Goal: Task Accomplishment & Management: Use online tool/utility

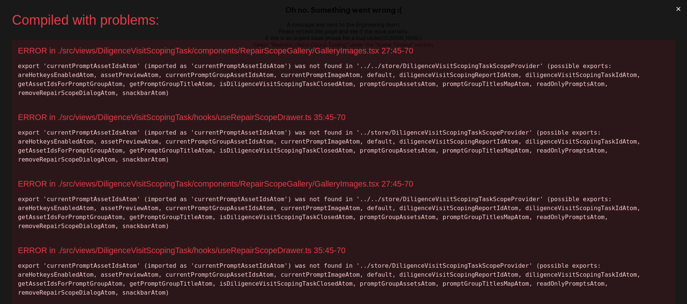
drag, startPoint x: 654, startPoint y: 22, endPoint x: 655, endPoint y: 15, distance: 7.5
click at [654, 22] on div "Compiled with problems:" at bounding box center [338, 20] width 652 height 16
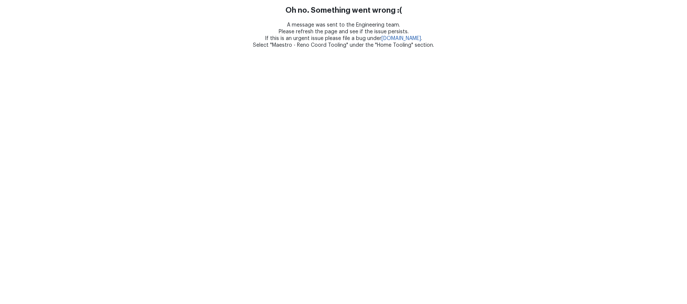
click at [164, 49] on html "Oh no. Something went wrong :( A message was sent to the Engineering team. Plea…" at bounding box center [343, 24] width 687 height 49
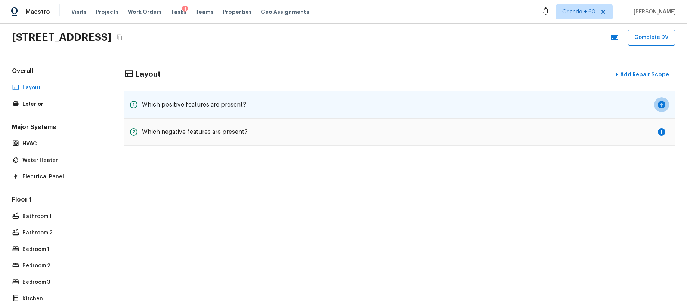
click at [659, 104] on icon "button" at bounding box center [661, 104] width 7 height 7
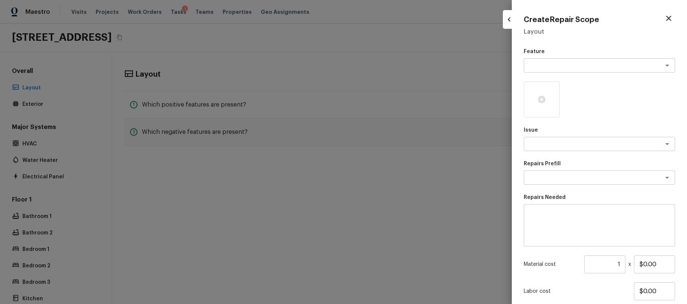
click at [424, 184] on div at bounding box center [343, 152] width 687 height 304
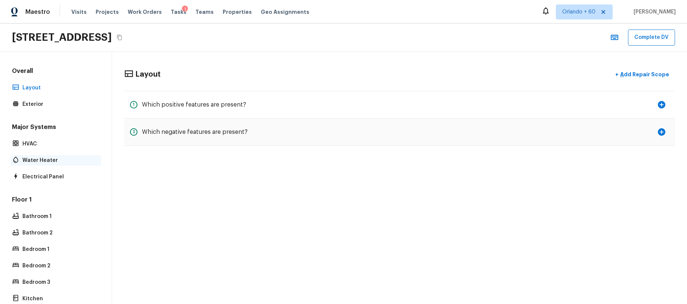
click at [62, 160] on p "Water Heater" at bounding box center [59, 160] width 74 height 7
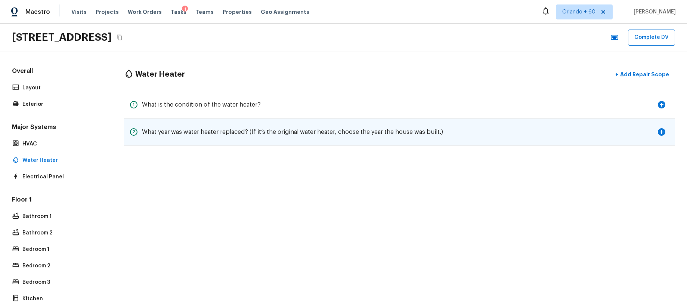
click at [660, 133] on icon "button" at bounding box center [661, 131] width 7 height 7
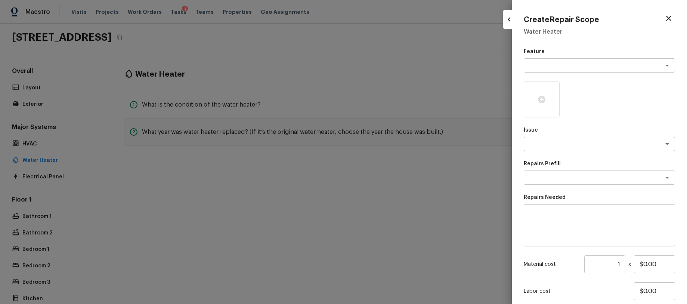
drag, startPoint x: 428, startPoint y: 175, endPoint x: 580, endPoint y: 187, distance: 152.2
click at [429, 175] on div at bounding box center [343, 152] width 687 height 304
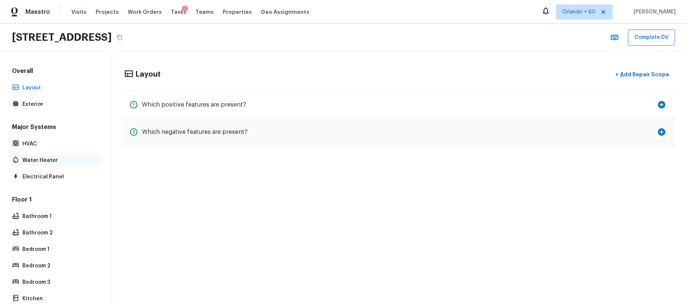
click at [45, 162] on p "Water Heater" at bounding box center [59, 160] width 74 height 7
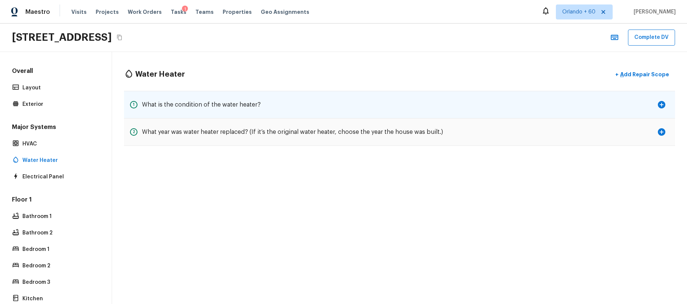
click at [670, 103] on div "1 What is the condition of the water heater?" at bounding box center [399, 105] width 551 height 28
click at [664, 104] on icon "button" at bounding box center [661, 104] width 7 height 7
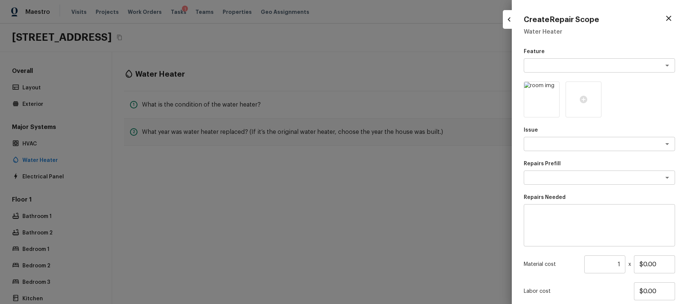
click at [432, 200] on div at bounding box center [343, 152] width 687 height 304
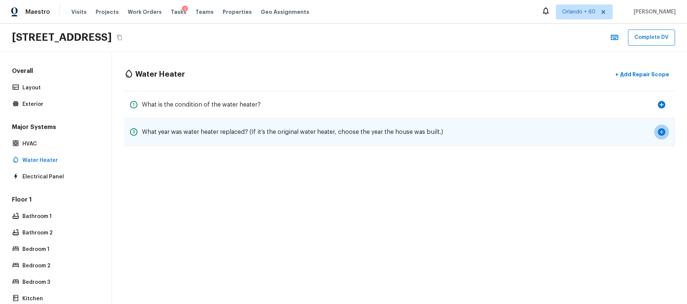
click at [661, 132] on icon "button" at bounding box center [661, 131] width 9 height 9
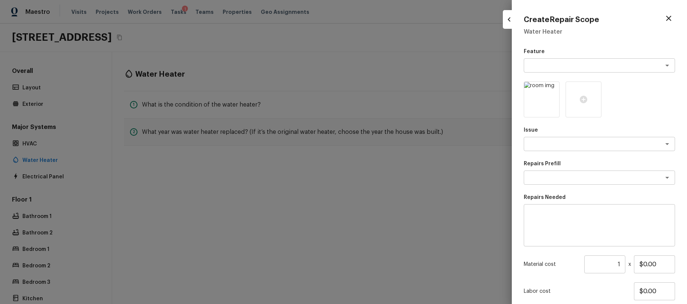
drag, startPoint x: 401, startPoint y: 174, endPoint x: 268, endPoint y: 183, distance: 132.6
click at [400, 174] on div at bounding box center [343, 152] width 687 height 304
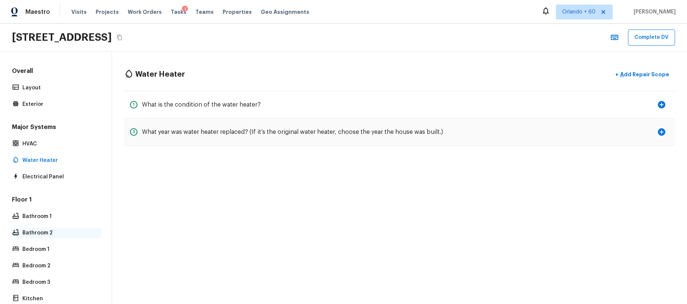
click at [37, 228] on div "Bathroom 2" at bounding box center [55, 233] width 91 height 10
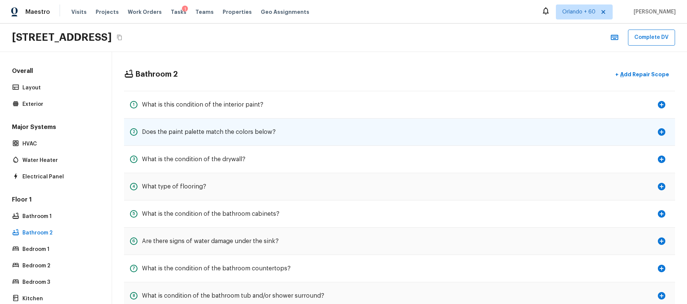
click at [660, 130] on icon "button" at bounding box center [661, 131] width 7 height 7
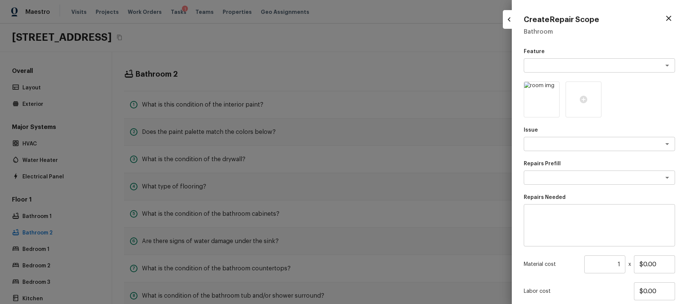
click at [424, 151] on div at bounding box center [343, 152] width 687 height 304
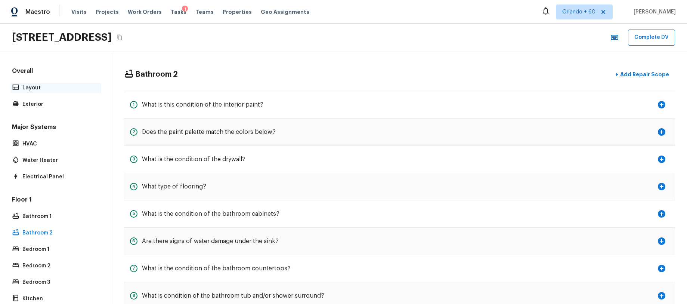
click at [57, 90] on p "Layout" at bounding box center [59, 87] width 74 height 7
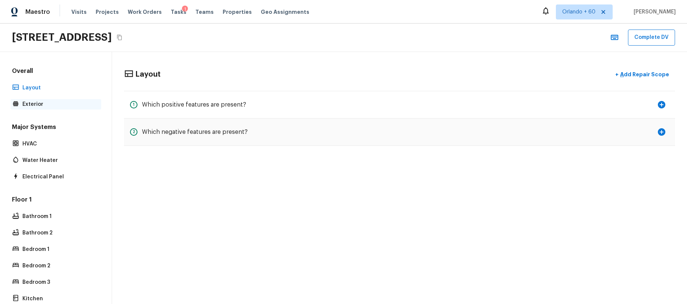
click at [56, 101] on p "Exterior" at bounding box center [59, 104] width 74 height 7
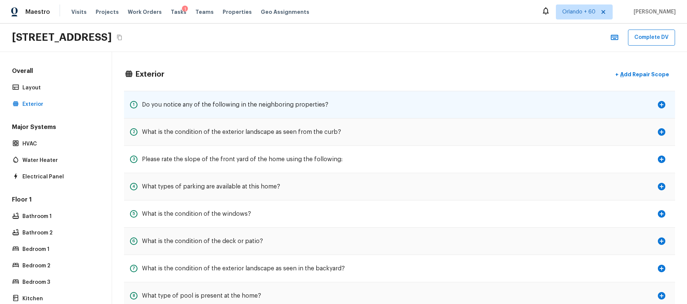
click at [665, 107] on icon "button" at bounding box center [661, 104] width 9 height 9
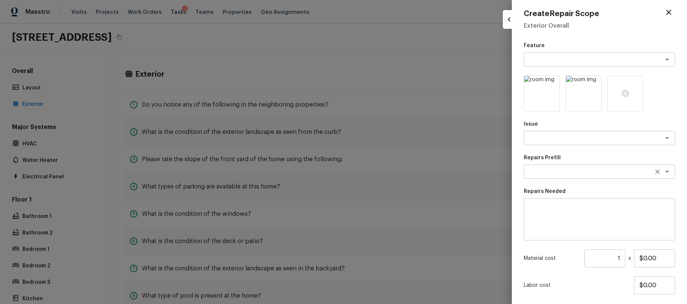
scroll to position [7, 0]
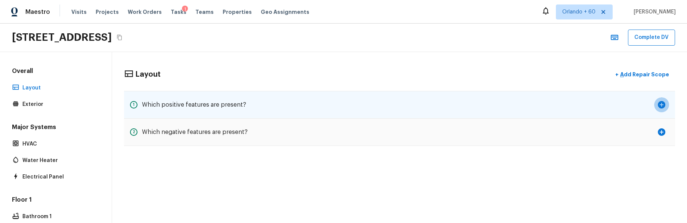
click at [660, 103] on icon "button" at bounding box center [661, 104] width 7 height 7
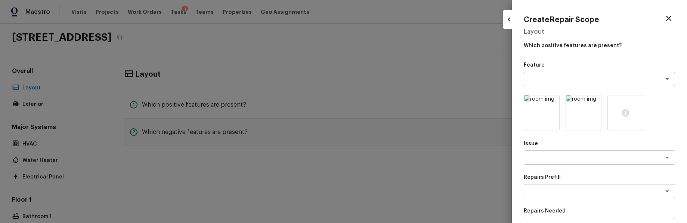
click at [486, 152] on div at bounding box center [343, 111] width 687 height 223
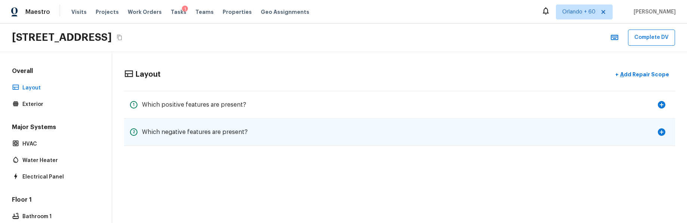
click at [665, 132] on icon "button" at bounding box center [661, 131] width 7 height 7
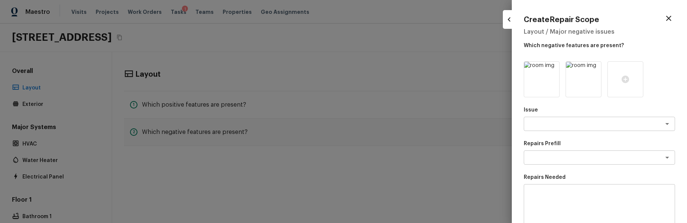
click at [454, 115] on div at bounding box center [343, 111] width 687 height 223
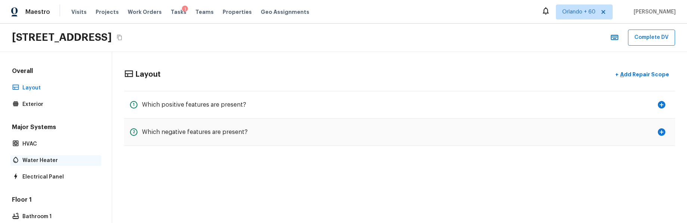
click at [46, 157] on p "Water Heater" at bounding box center [59, 160] width 74 height 7
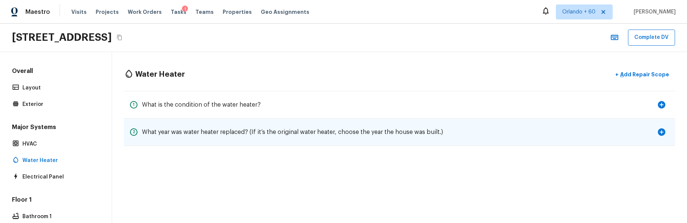
click at [659, 132] on icon "button" at bounding box center [661, 131] width 7 height 7
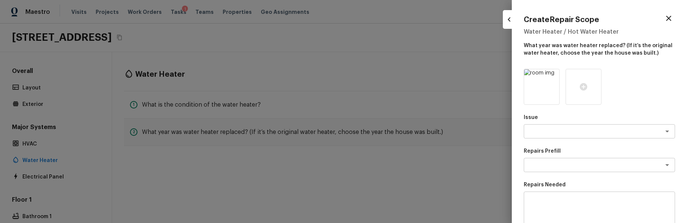
click at [278, 86] on div at bounding box center [343, 111] width 687 height 223
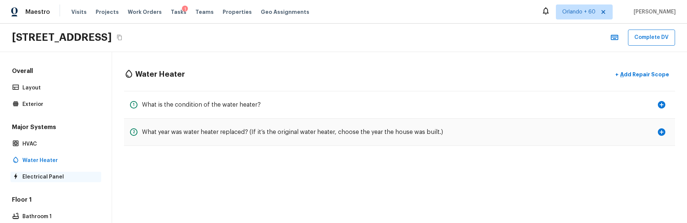
click at [50, 177] on p "Electrical Panel" at bounding box center [59, 176] width 74 height 7
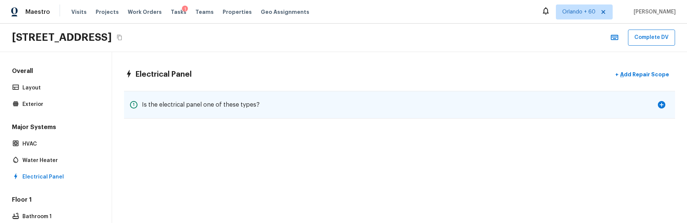
click at [661, 103] on icon "button" at bounding box center [661, 104] width 7 height 7
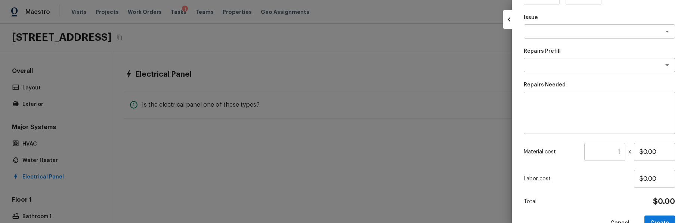
scroll to position [112, 0]
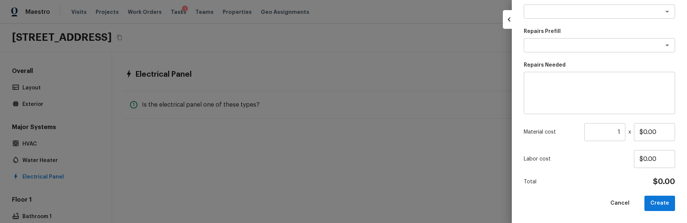
click at [239, 216] on div at bounding box center [343, 111] width 687 height 223
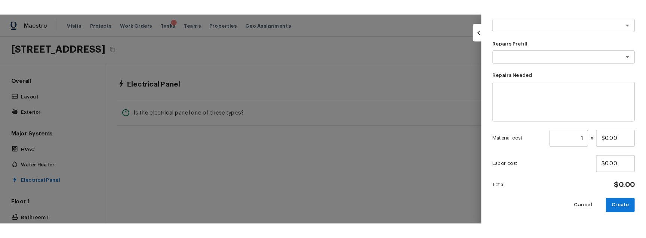
scroll to position [132, 0]
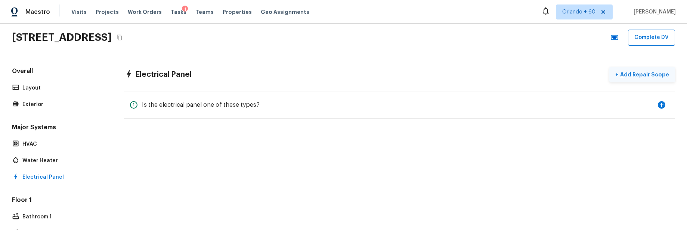
drag, startPoint x: 657, startPoint y: 52, endPoint x: 656, endPoint y: 74, distance: 21.3
click at [657, 53] on div "Electrical Panel + Add Repair Scope 1 Is the electrical panel one of these type…" at bounding box center [399, 93] width 575 height 82
click at [656, 77] on p "Add Repair Scope" at bounding box center [644, 74] width 50 height 7
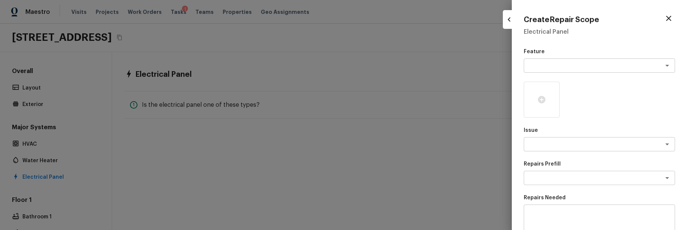
click at [413, 67] on div at bounding box center [343, 115] width 687 height 230
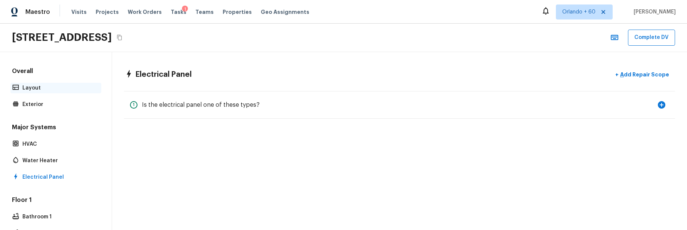
click at [36, 87] on p "Layout" at bounding box center [59, 87] width 74 height 7
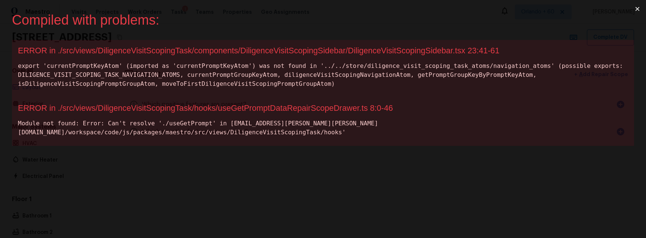
scroll to position [0, 0]
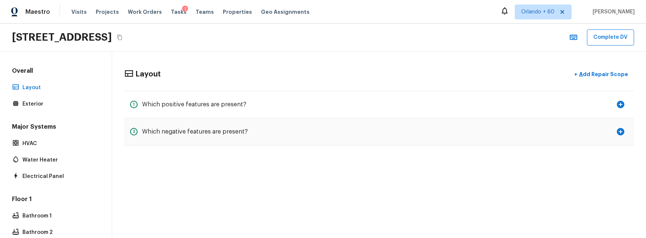
click at [383, 71] on div "Layout + Add Repair Scope" at bounding box center [379, 74] width 510 height 15
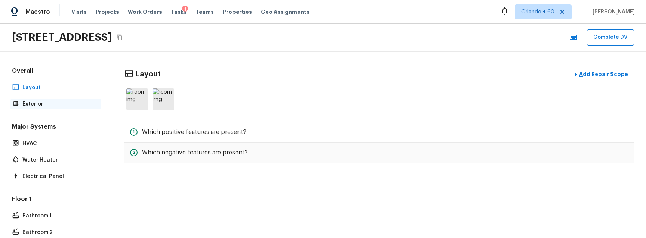
click at [53, 107] on p "Exterior" at bounding box center [59, 104] width 74 height 7
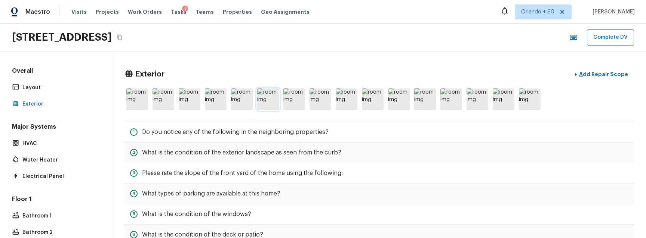
click at [263, 104] on img at bounding box center [268, 100] width 22 height 22
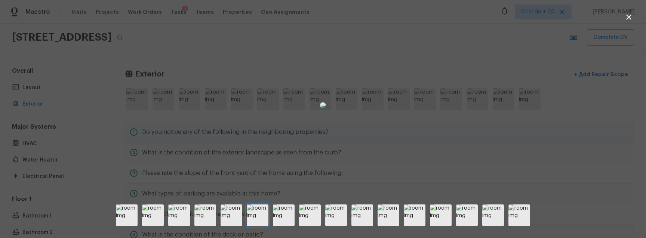
click at [442, 135] on div at bounding box center [323, 105] width 646 height 187
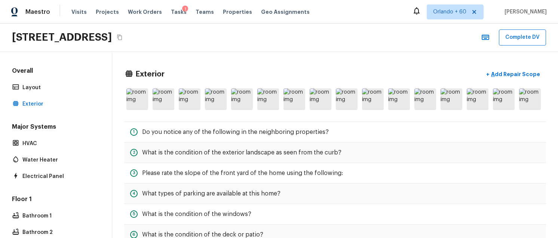
drag, startPoint x: 390, startPoint y: 65, endPoint x: 440, endPoint y: 65, distance: 49.7
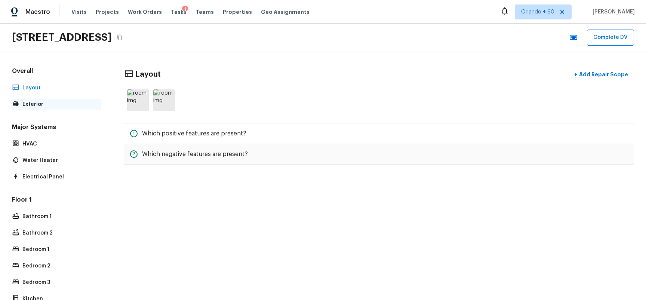
click at [39, 106] on p "Exterior" at bounding box center [59, 104] width 74 height 7
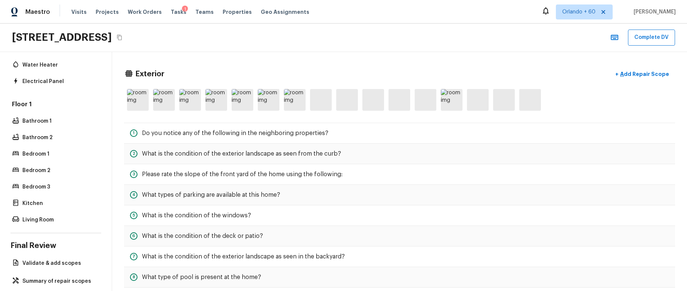
scroll to position [106, 0]
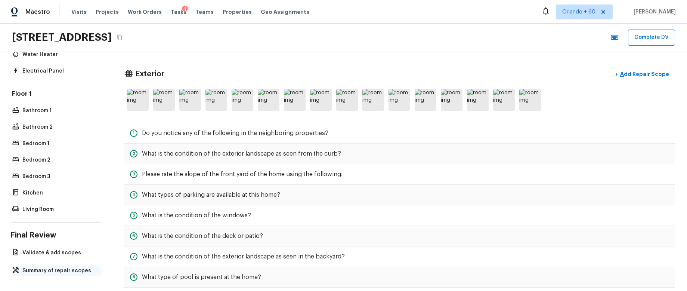
click at [60, 238] on p "Summary of repair scopes" at bounding box center [59, 270] width 74 height 7
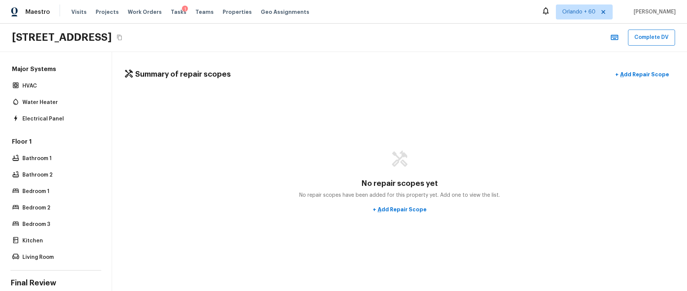
scroll to position [0, 0]
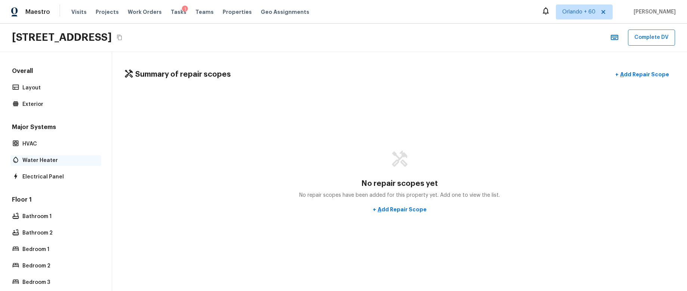
click at [57, 157] on p "Water Heater" at bounding box center [59, 160] width 74 height 7
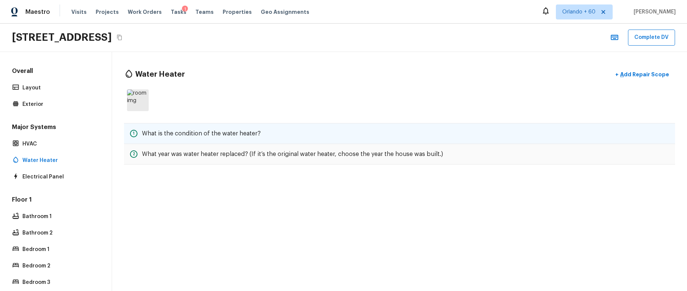
click at [287, 134] on div "1 What is the condition of the water heater?" at bounding box center [399, 133] width 551 height 21
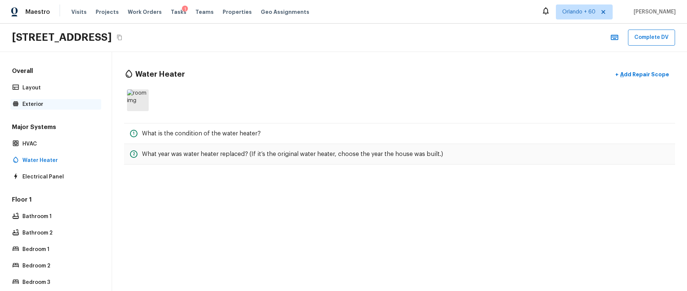
click at [25, 104] on p "Exterior" at bounding box center [59, 104] width 74 height 7
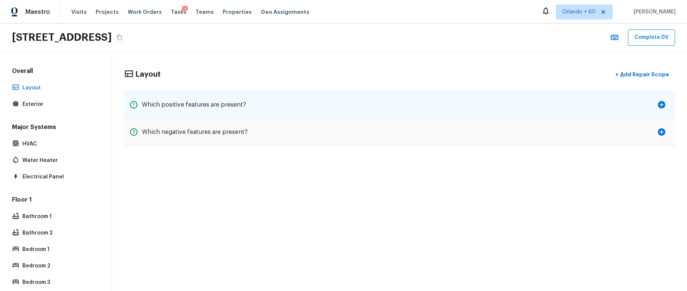
click at [255, 110] on div "1 Which positive features are present?" at bounding box center [399, 105] width 551 height 28
click at [321, 113] on div "1 Which positive features are present?" at bounding box center [399, 105] width 551 height 28
click at [322, 113] on div "1 Which positive features are present?" at bounding box center [399, 105] width 551 height 28
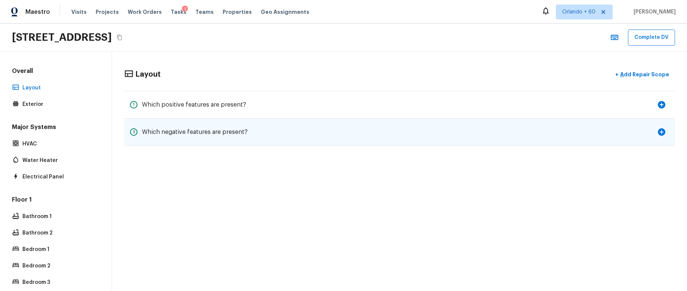
click at [330, 136] on div "2 Which negative features are present?" at bounding box center [399, 131] width 551 height 27
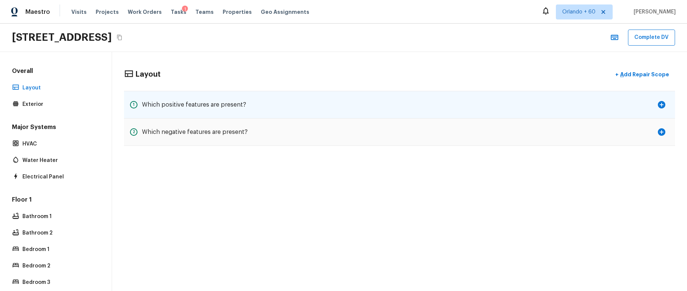
click at [369, 111] on div "1 Which positive features are present?" at bounding box center [399, 105] width 551 height 28
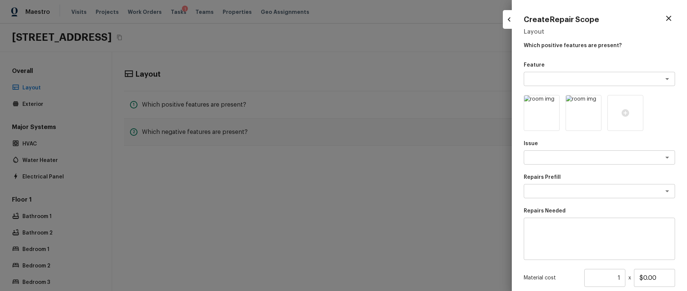
click at [386, 89] on div at bounding box center [343, 145] width 687 height 291
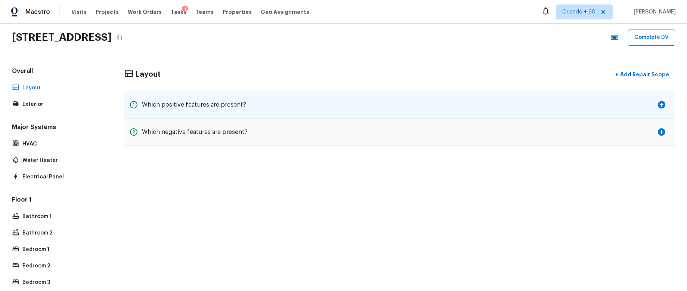
click at [330, 108] on div "1 Which positive features are present?" at bounding box center [399, 105] width 551 height 28
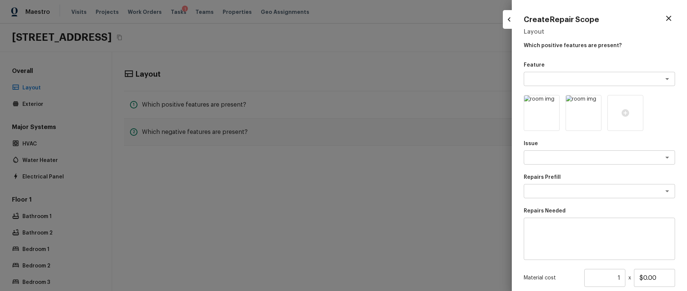
click at [349, 83] on div at bounding box center [343, 145] width 687 height 291
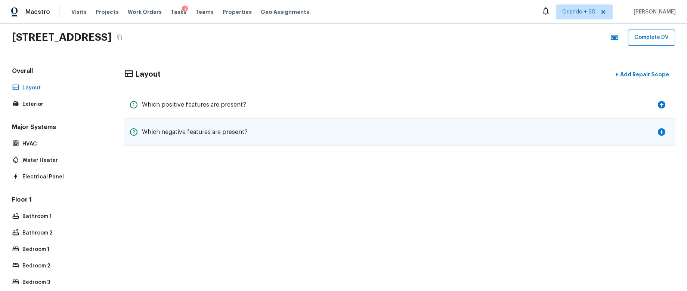
click at [344, 136] on div "2 Which negative features are present?" at bounding box center [399, 131] width 551 height 27
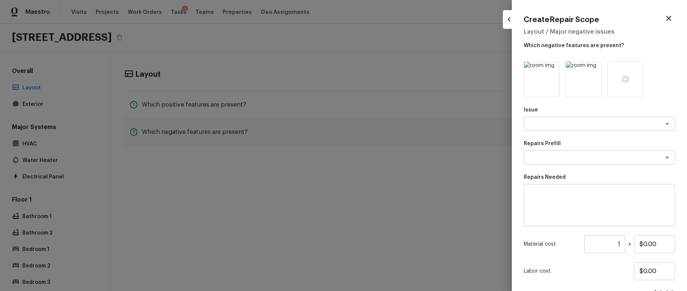
click at [352, 91] on div at bounding box center [343, 145] width 687 height 291
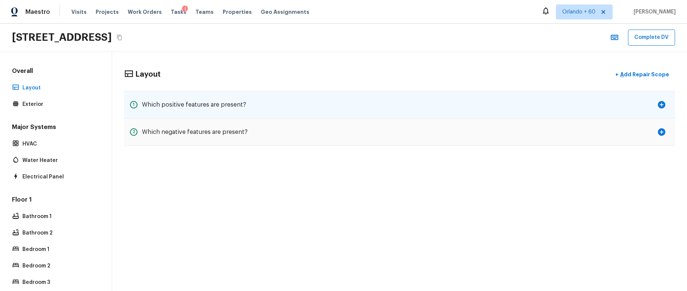
click at [302, 106] on div "1 Which positive features are present?" at bounding box center [399, 105] width 551 height 28
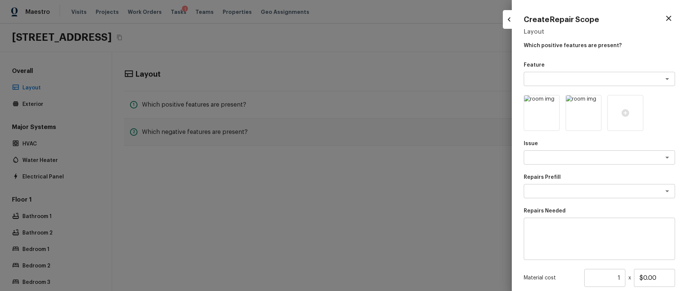
drag, startPoint x: 302, startPoint y: 106, endPoint x: 301, endPoint y: 111, distance: 5.3
click at [302, 106] on div at bounding box center [343, 145] width 687 height 291
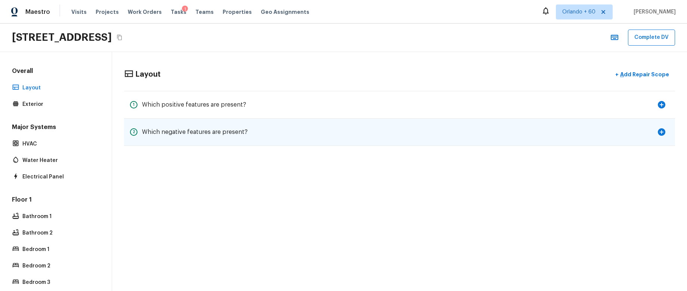
click at [302, 133] on div "2 Which negative features are present?" at bounding box center [399, 131] width 551 height 27
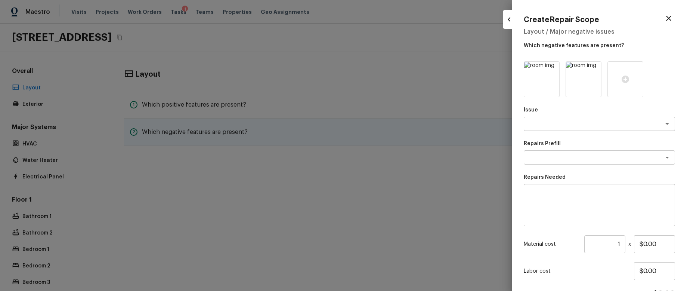
click at [302, 133] on div at bounding box center [343, 145] width 687 height 291
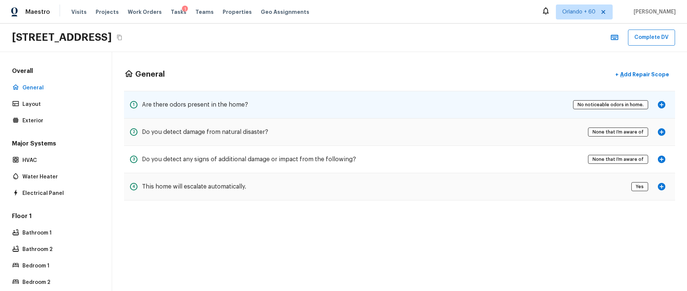
click at [663, 107] on icon "button" at bounding box center [661, 104] width 7 height 7
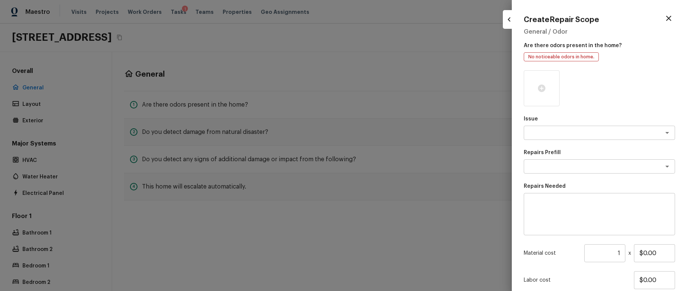
click at [403, 73] on div at bounding box center [343, 145] width 687 height 291
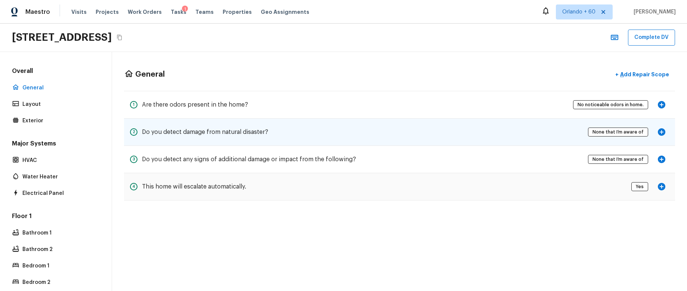
click at [386, 129] on div "2 Do you detect damage from natural disaster? None that I’m aware of" at bounding box center [399, 131] width 551 height 27
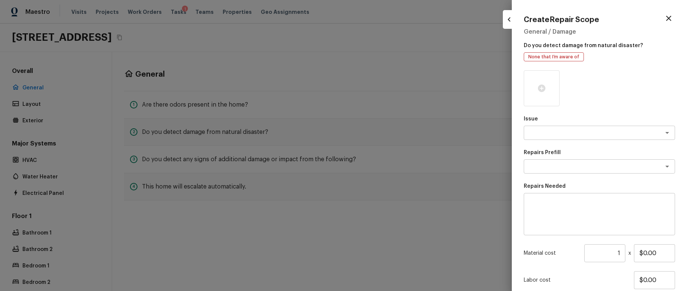
click at [397, 94] on div at bounding box center [343, 145] width 687 height 291
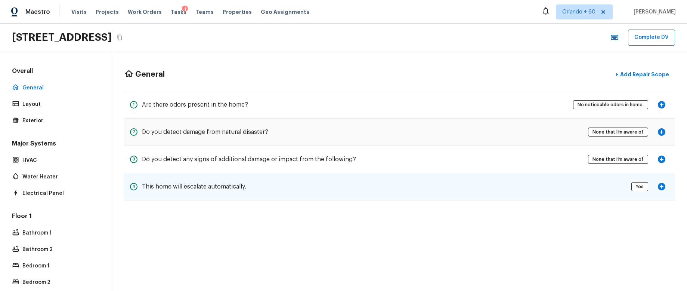
click at [366, 187] on div "4 This home will escalate automatically. Yes" at bounding box center [399, 186] width 551 height 27
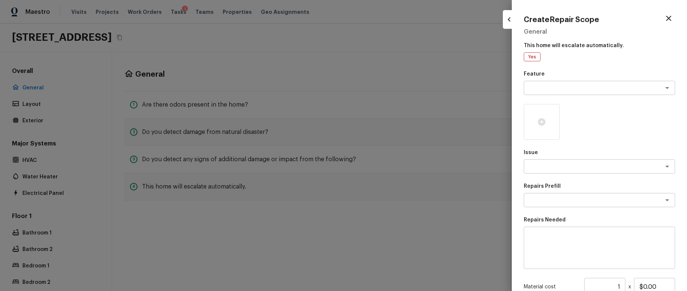
click at [374, 155] on div at bounding box center [343, 145] width 687 height 291
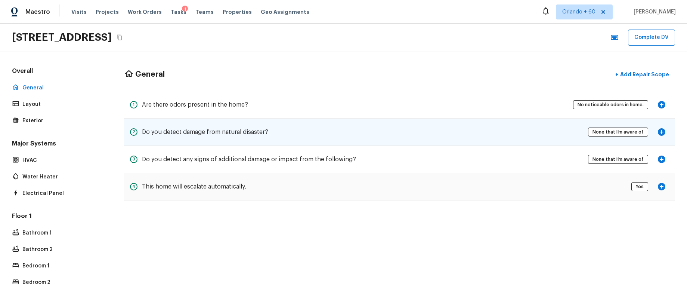
click at [371, 138] on div "2 Do you detect damage from natural disaster? None that I’m aware of" at bounding box center [399, 131] width 551 height 27
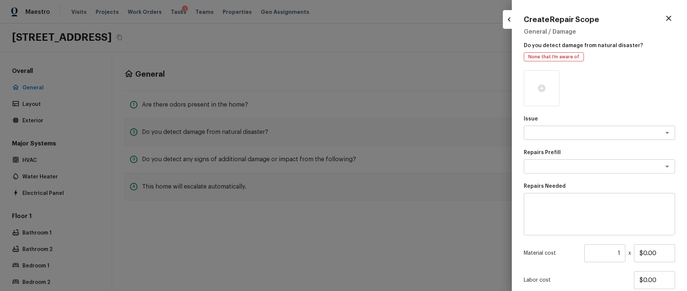
drag, startPoint x: 371, startPoint y: 138, endPoint x: 336, endPoint y: 143, distance: 35.5
click at [371, 138] on div at bounding box center [343, 145] width 687 height 291
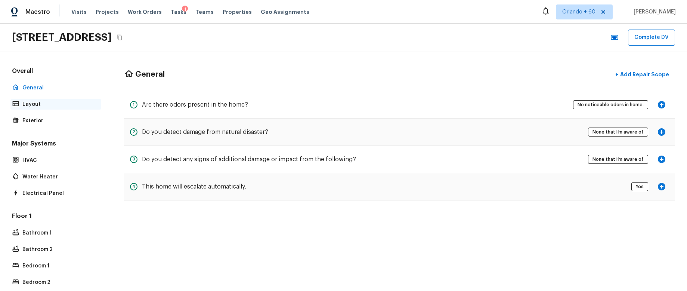
click at [35, 105] on p "Layout" at bounding box center [59, 104] width 74 height 7
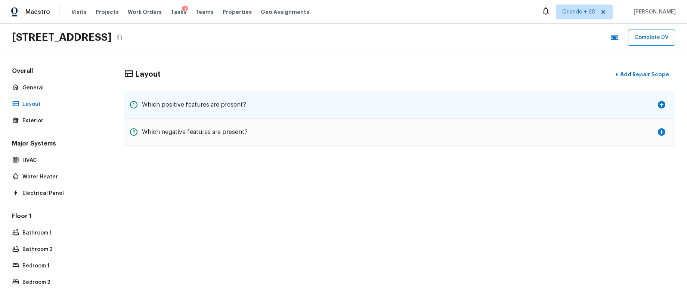
click at [271, 104] on div "1 Which positive features are present?" at bounding box center [399, 105] width 551 height 28
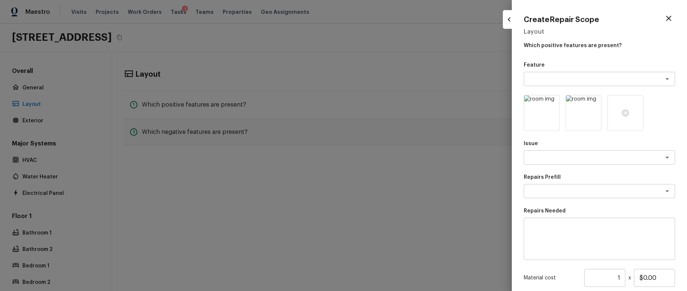
click at [136, 120] on div at bounding box center [343, 145] width 687 height 291
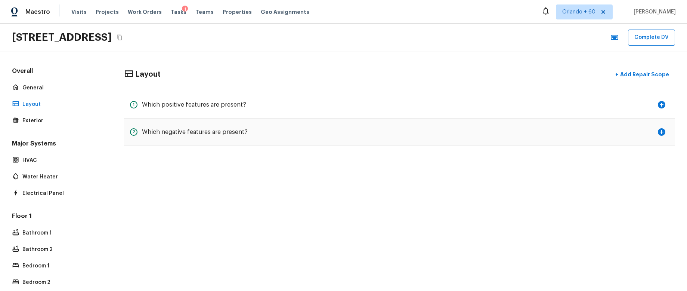
click at [40, 127] on div "Overall General Layout Exterior Major Systems HVAC Water Heater Electrical Pane…" at bounding box center [55, 202] width 91 height 270
click at [41, 121] on p "Exterior" at bounding box center [59, 120] width 74 height 7
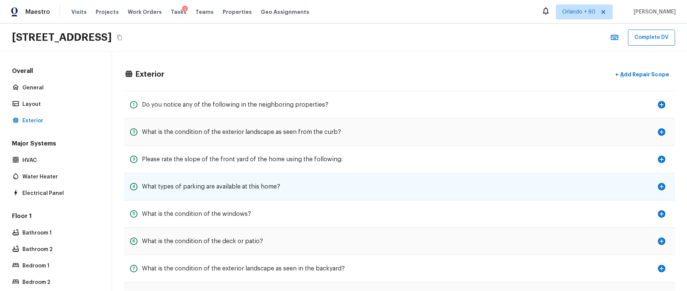
click at [266, 181] on div "4 What types of parking are available at this home?" at bounding box center [205, 186] width 150 height 15
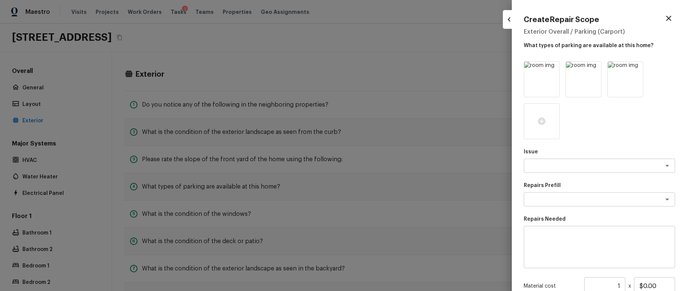
click at [305, 165] on div at bounding box center [343, 145] width 687 height 291
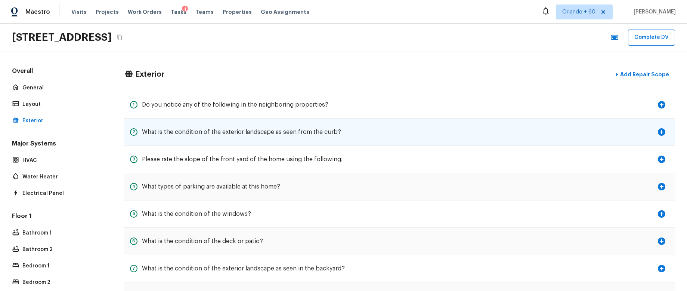
scroll to position [10, 0]
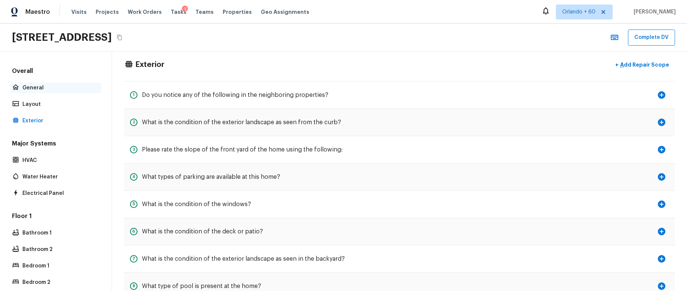
click at [44, 87] on p "General" at bounding box center [59, 87] width 74 height 7
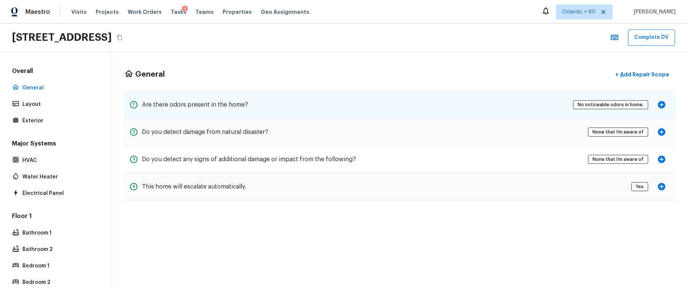
click at [662, 105] on icon "button" at bounding box center [661, 104] width 7 height 7
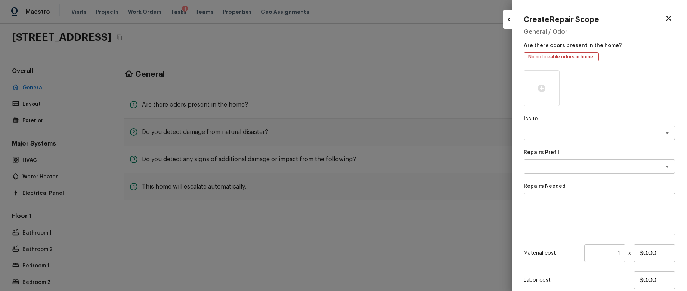
click at [324, 76] on div at bounding box center [343, 145] width 687 height 291
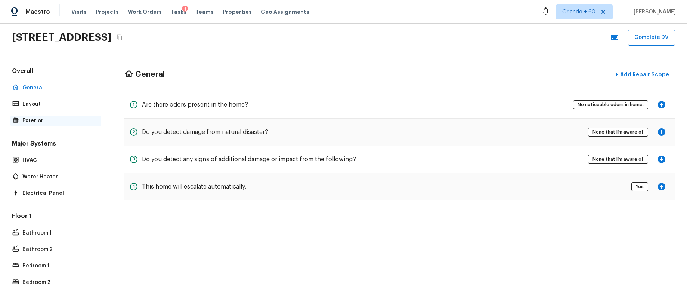
click at [34, 118] on p "Exterior" at bounding box center [59, 120] width 74 height 7
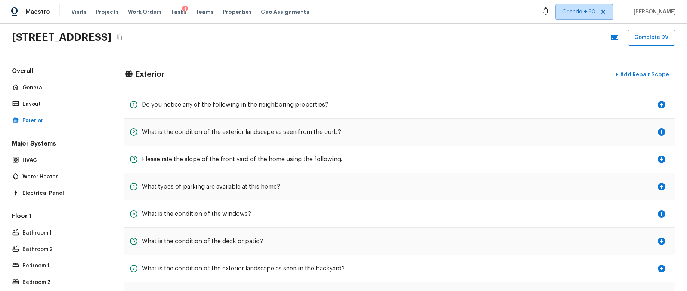
click at [606, 12] on icon at bounding box center [604, 12] width 4 height 4
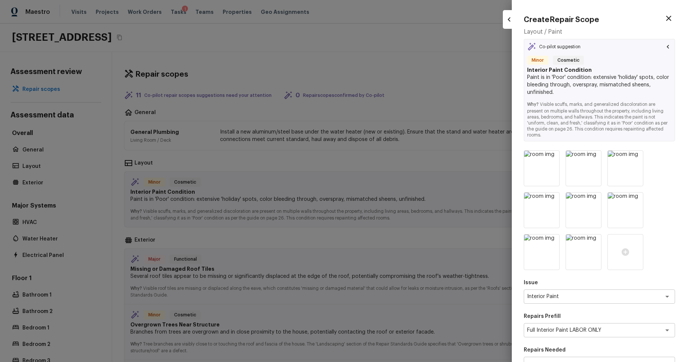
click at [174, 6] on div at bounding box center [343, 181] width 687 height 362
type input "$0.00"
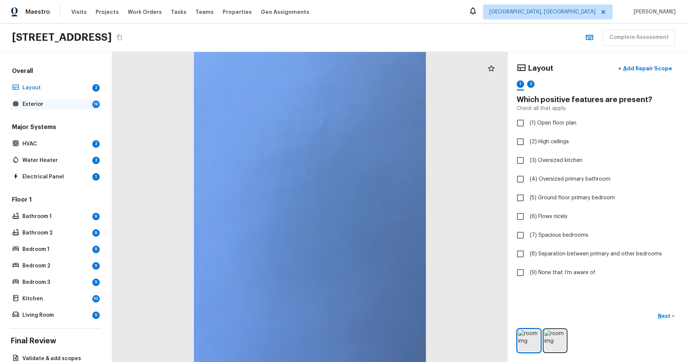
drag, startPoint x: 53, startPoint y: 104, endPoint x: 61, endPoint y: 105, distance: 7.5
click at [53, 104] on p "Exterior" at bounding box center [55, 104] width 67 height 7
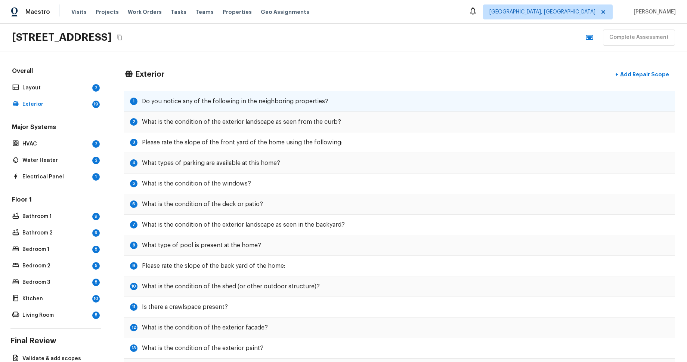
click at [432, 102] on div "1 Do you notice any of the following in the neighboring properties?" at bounding box center [399, 101] width 551 height 21
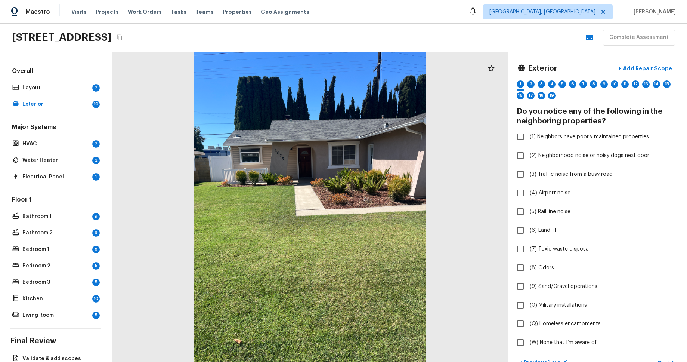
click at [555, 42] on div "1075 S Clifpark Cir, Anaheim, CA 92805 Complete Assessment" at bounding box center [343, 38] width 687 height 28
checkbox input "true"
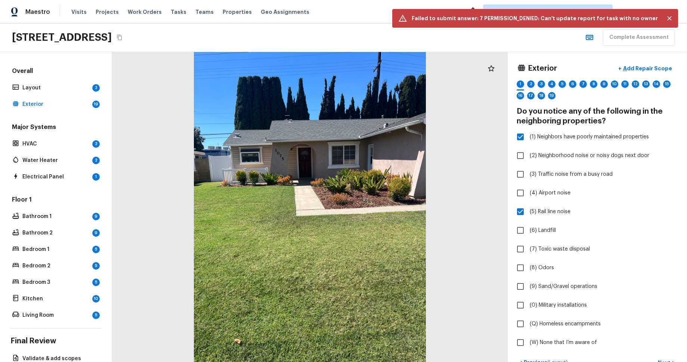
checkbox input "true"
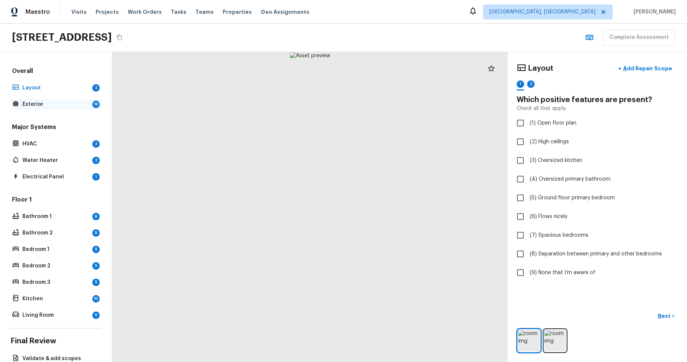
click at [61, 102] on p "Exterior" at bounding box center [55, 104] width 67 height 7
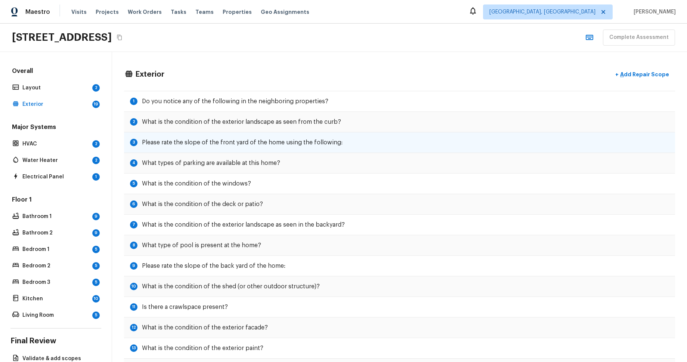
click at [316, 148] on div "3 Please rate the slope of the front yard of the home using the following:" at bounding box center [399, 142] width 551 height 21
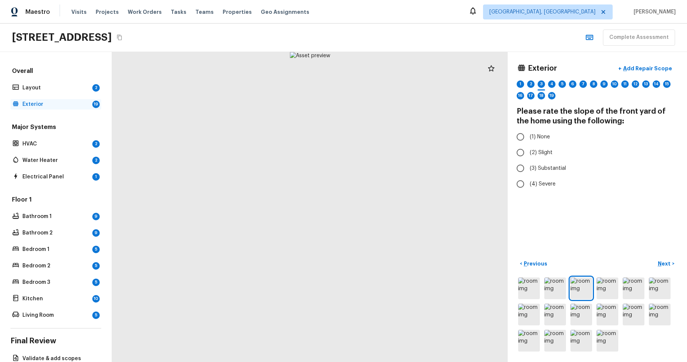
click at [38, 103] on p "Exterior" at bounding box center [55, 104] width 67 height 7
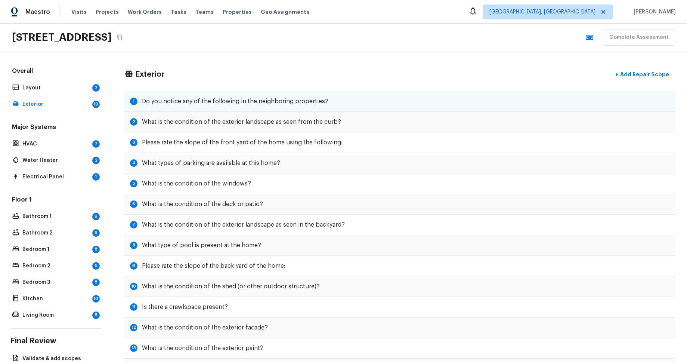
click at [240, 104] on h5 "Do you notice any of the following in the neighboring properties?" at bounding box center [235, 101] width 187 height 8
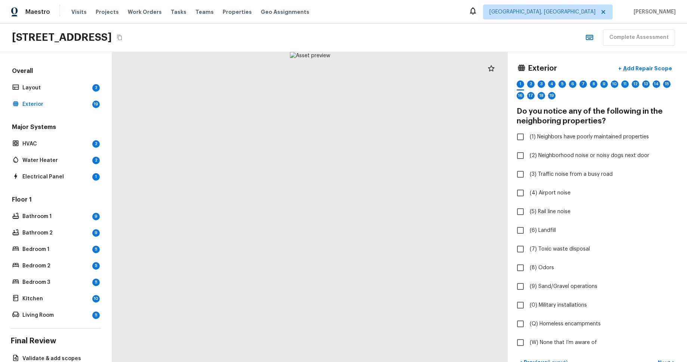
click at [564, 49] on div "[STREET_ADDRESS] Complete Assessment" at bounding box center [343, 38] width 687 height 28
checkbox input "true"
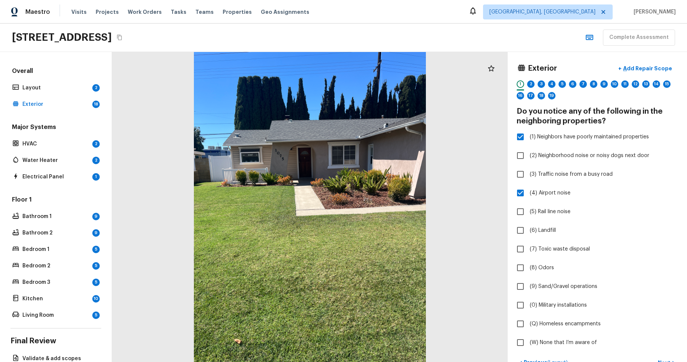
checkbox input "true"
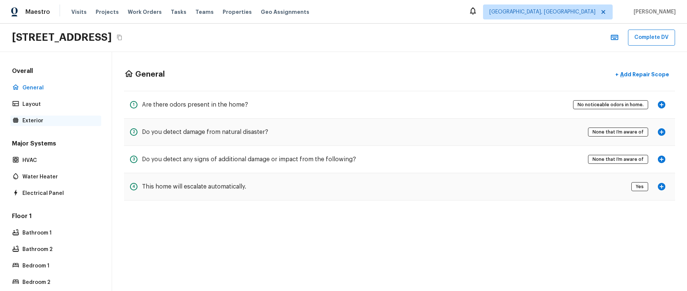
click at [68, 122] on p "Exterior" at bounding box center [59, 120] width 74 height 7
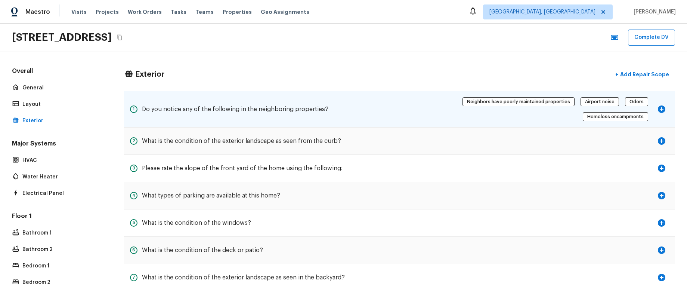
click at [358, 107] on div "1 Do you notice any of the following in the neighboring properties? Neighbors h…" at bounding box center [399, 109] width 551 height 37
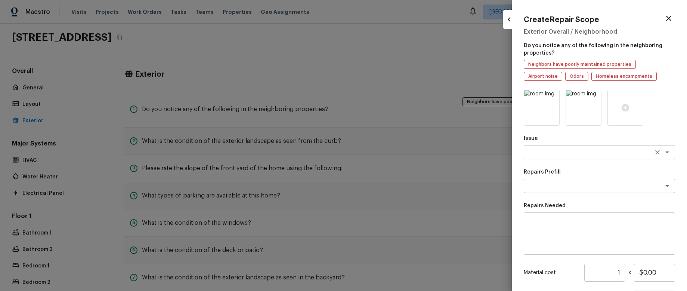
click at [618, 150] on textarea at bounding box center [589, 151] width 124 height 7
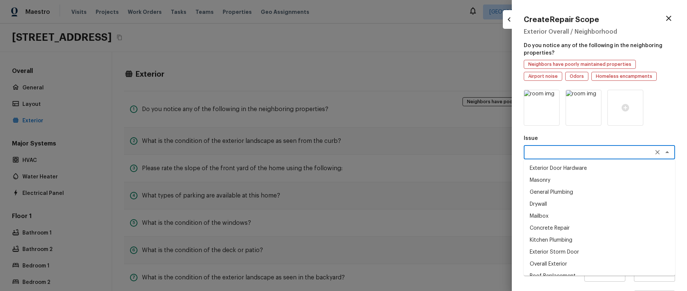
click at [600, 169] on li "Exterior Door Hardware" at bounding box center [599, 168] width 151 height 12
type textarea "Exterior Door Hardware"
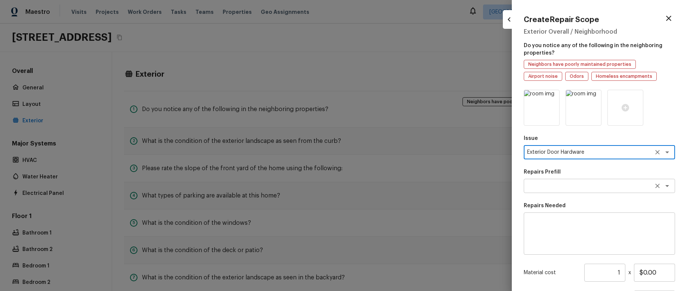
click at [601, 187] on textarea at bounding box center [589, 185] width 124 height 7
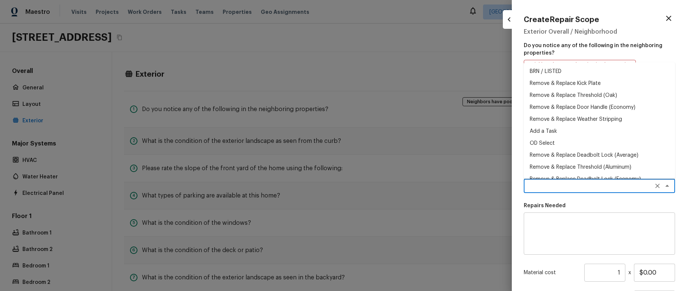
click at [601, 119] on li "Remove & Replace Weather Stripping" at bounding box center [599, 119] width 151 height 12
type textarea "Remove & Replace Weather Stripping"
type textarea "Remove the existing weather stripping on all 3 sides of the door jamb, prep/cle…"
type input "$29.45"
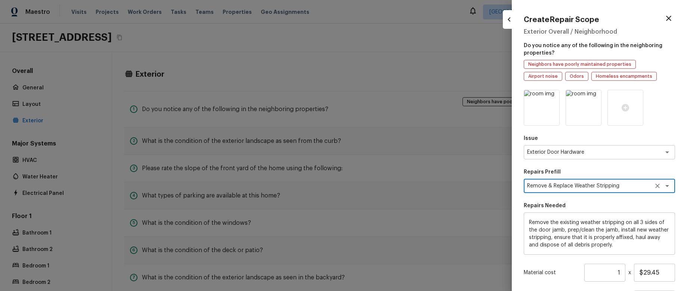
scroll to position [73, 0]
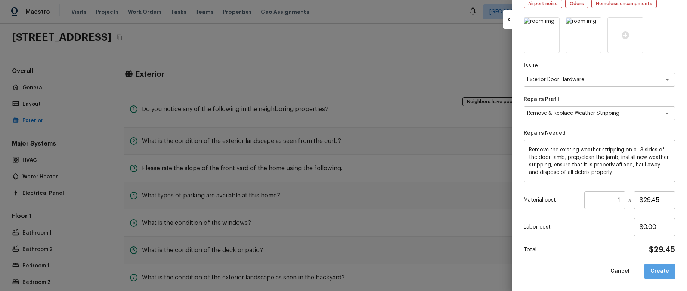
click at [664, 271] on button "Create" at bounding box center [660, 271] width 31 height 15
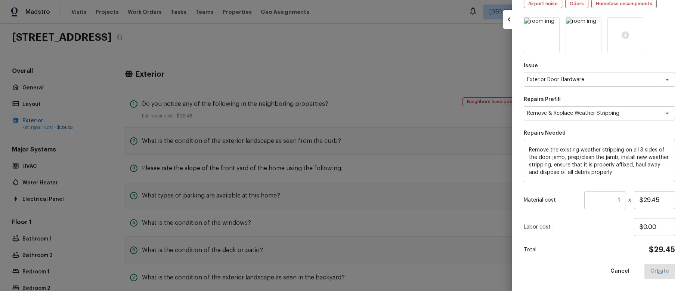
type input "$0.00"
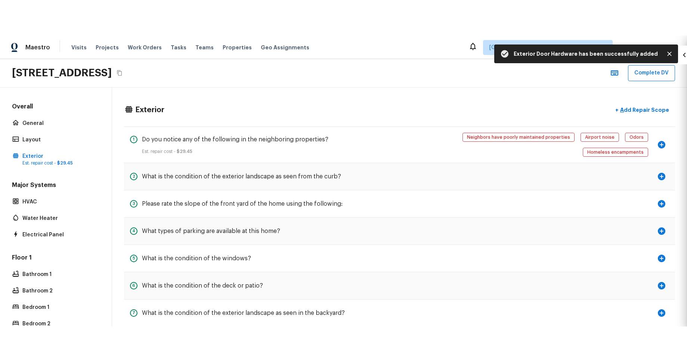
scroll to position [52, 0]
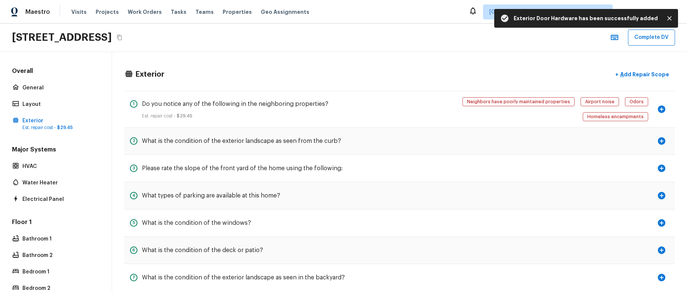
click at [668, 19] on icon "Close" at bounding box center [670, 18] width 4 height 4
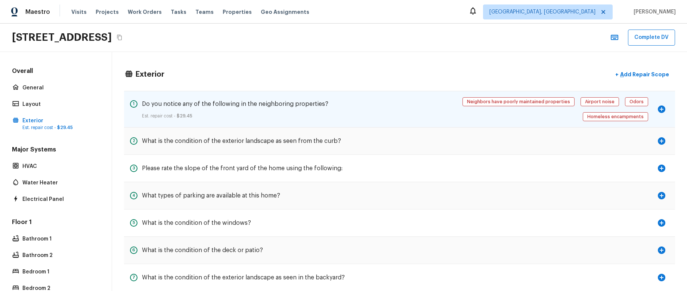
click at [663, 105] on icon "button" at bounding box center [661, 108] width 7 height 7
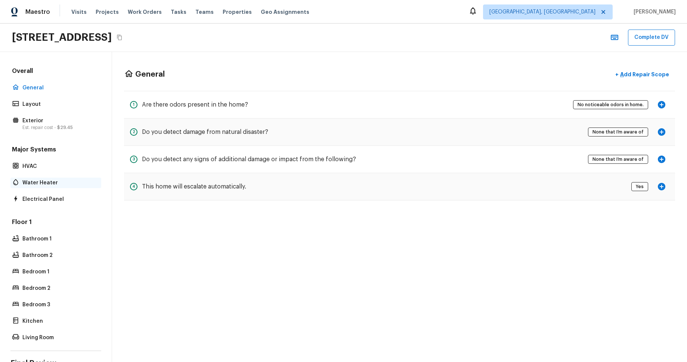
drag, startPoint x: 45, startPoint y: 182, endPoint x: 52, endPoint y: 181, distance: 6.5
click at [45, 182] on p "Water Heater" at bounding box center [59, 182] width 74 height 7
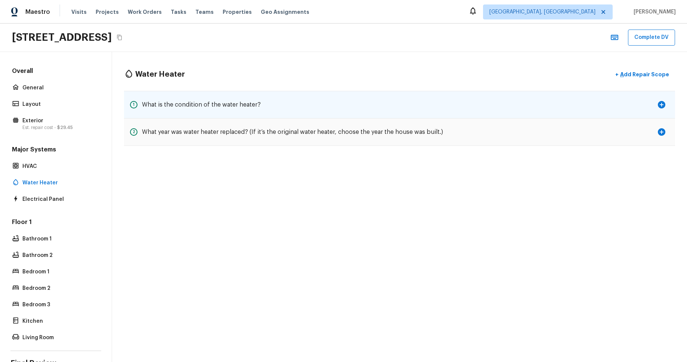
click at [662, 103] on icon "button" at bounding box center [661, 104] width 9 height 9
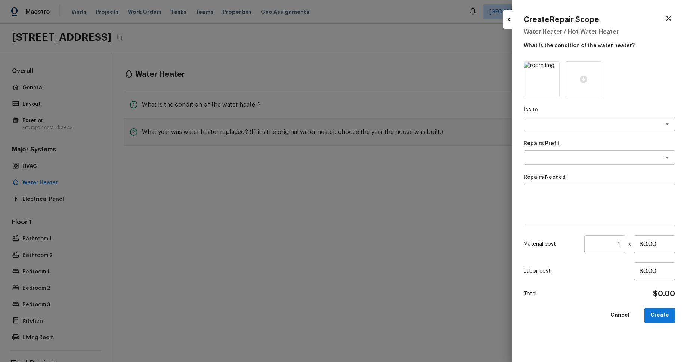
click at [345, 202] on div at bounding box center [343, 181] width 687 height 362
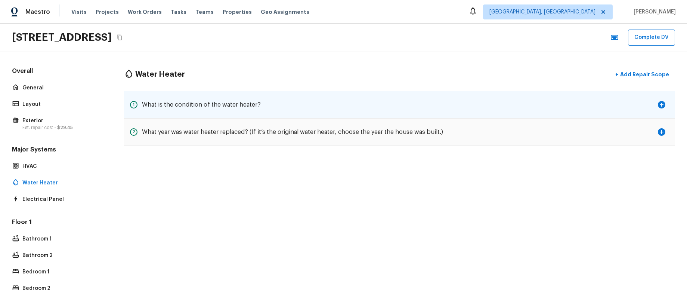
click at [663, 107] on icon "button" at bounding box center [661, 104] width 7 height 7
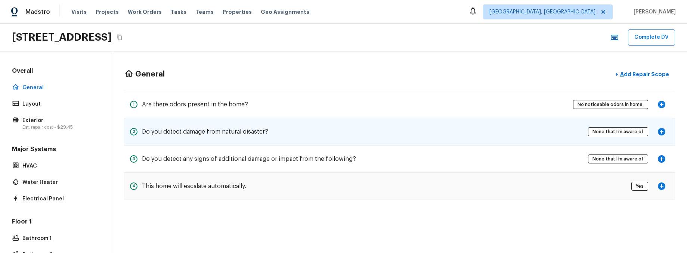
click at [662, 132] on icon "button" at bounding box center [661, 131] width 9 height 9
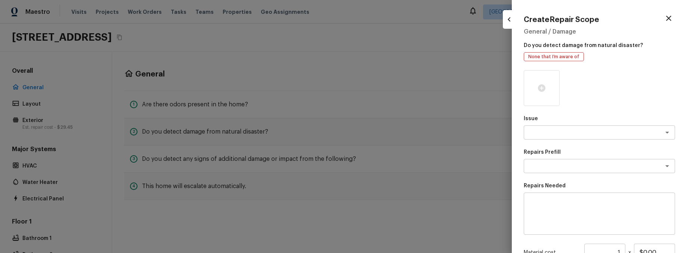
click at [508, 22] on icon "button" at bounding box center [509, 19] width 9 height 9
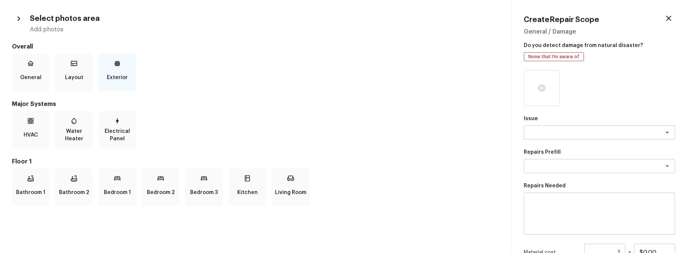
click at [115, 70] on p "Exterior" at bounding box center [117, 77] width 21 height 15
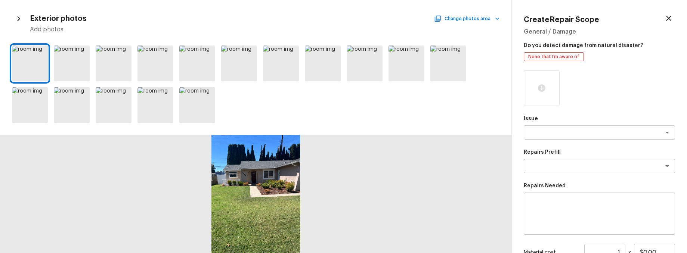
click at [669, 21] on icon "button" at bounding box center [669, 18] width 9 height 9
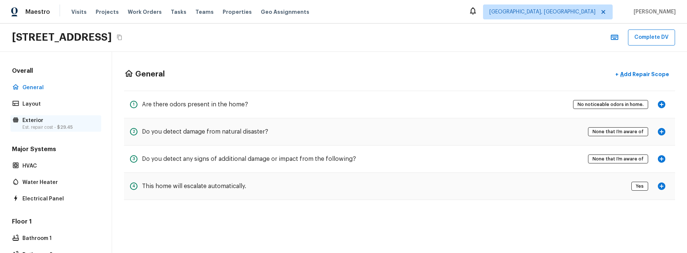
click at [56, 128] on p "Est. repair cost - $29.45" at bounding box center [59, 127] width 74 height 6
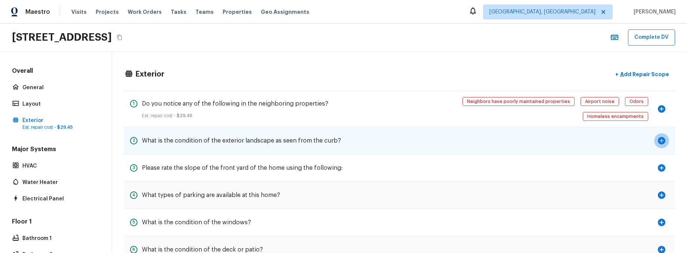
click at [663, 137] on icon "button" at bounding box center [661, 140] width 7 height 7
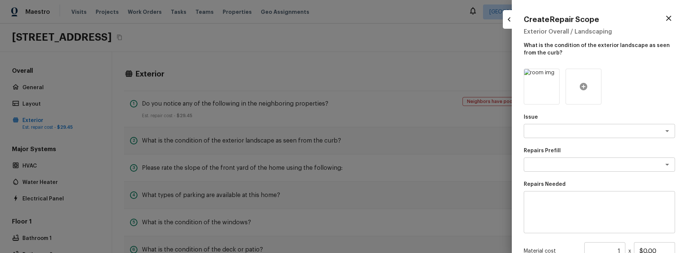
click at [586, 83] on icon at bounding box center [583, 86] width 9 height 9
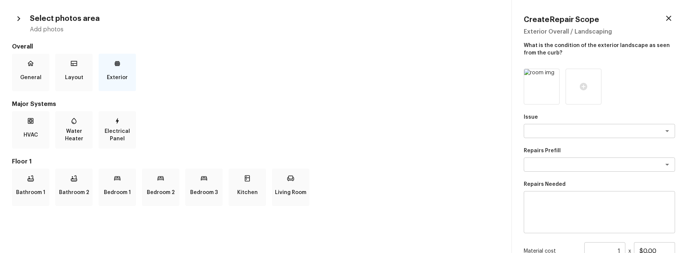
click at [127, 73] on div "Exterior" at bounding box center [117, 72] width 37 height 37
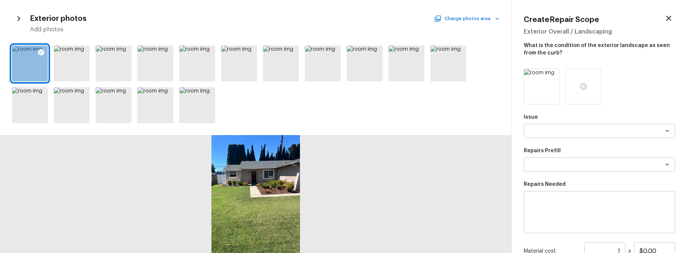
click at [469, 18] on button "Change photos area" at bounding box center [468, 19] width 64 height 10
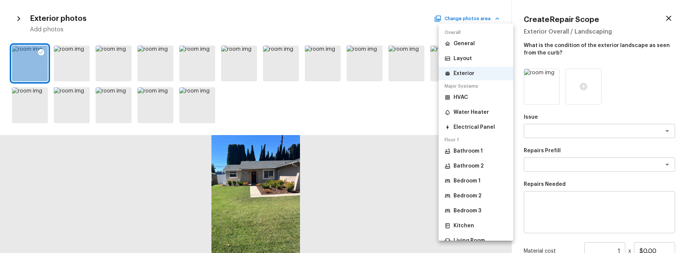
click at [470, 193] on p "Bedroom 2" at bounding box center [468, 195] width 28 height 7
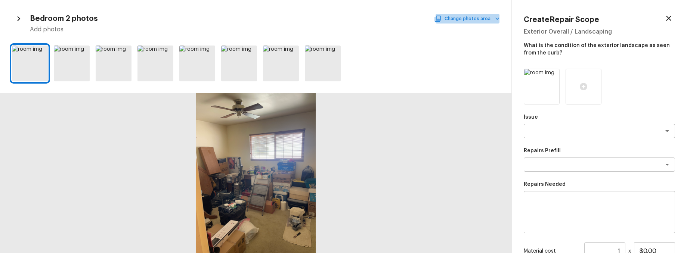
click at [480, 20] on button "Change photos area" at bounding box center [468, 19] width 64 height 10
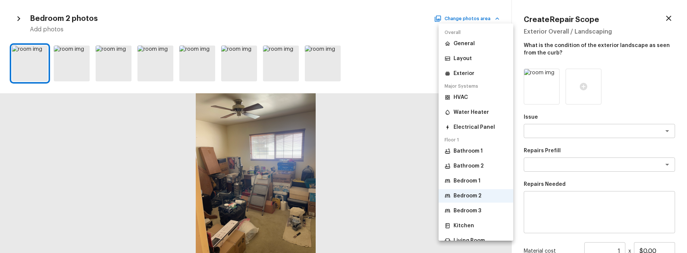
click at [489, 226] on li "Kitchen" at bounding box center [476, 225] width 75 height 13
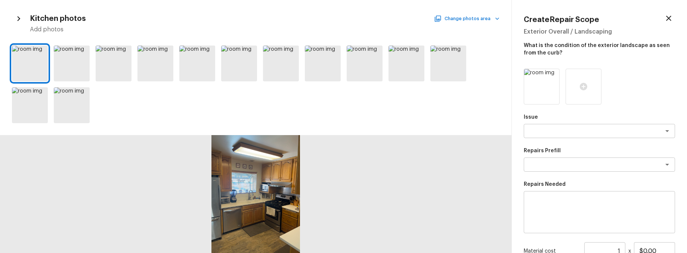
click at [487, 21] on button "Change photos area" at bounding box center [468, 19] width 64 height 10
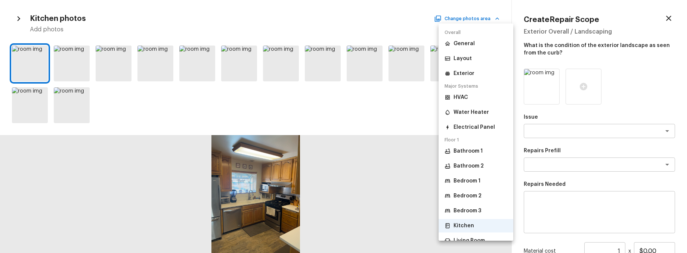
click at [470, 74] on p "Exterior" at bounding box center [464, 73] width 21 height 7
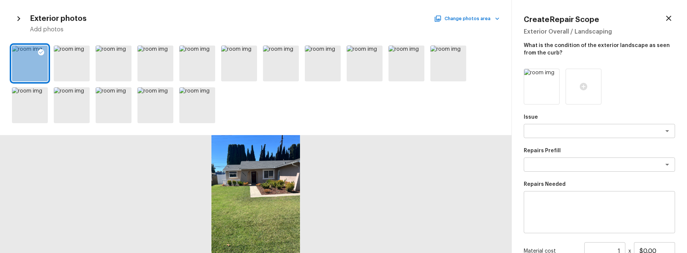
click at [671, 18] on icon "button" at bounding box center [669, 18] width 9 height 9
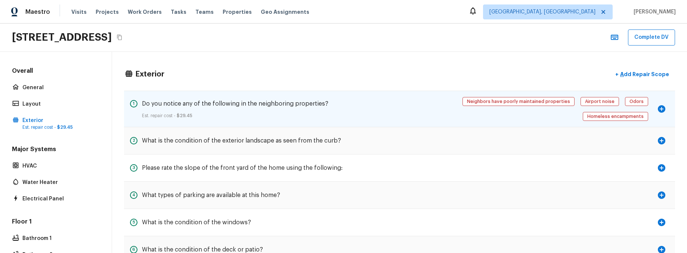
click at [664, 105] on icon "button" at bounding box center [661, 108] width 7 height 7
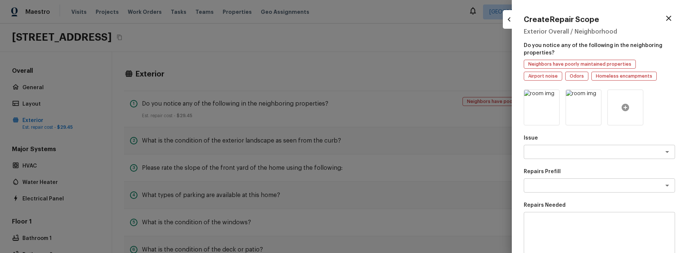
click at [628, 103] on icon at bounding box center [625, 107] width 9 height 9
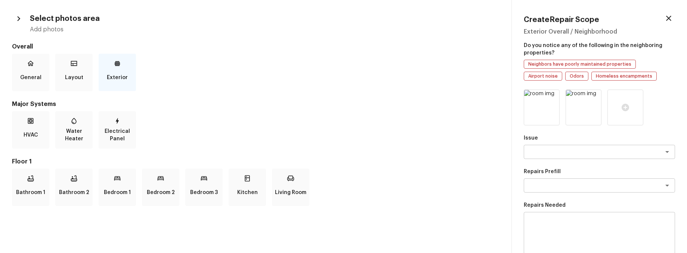
click at [127, 74] on p "Exterior" at bounding box center [117, 77] width 21 height 15
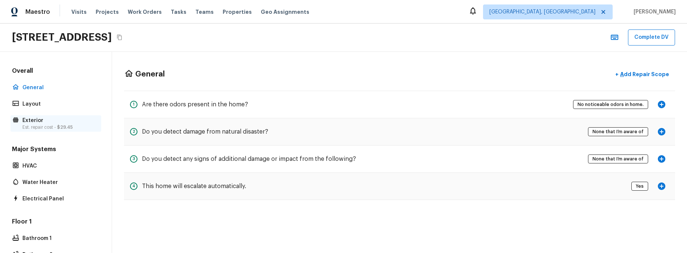
click at [58, 125] on span "$29.45" at bounding box center [65, 127] width 16 height 4
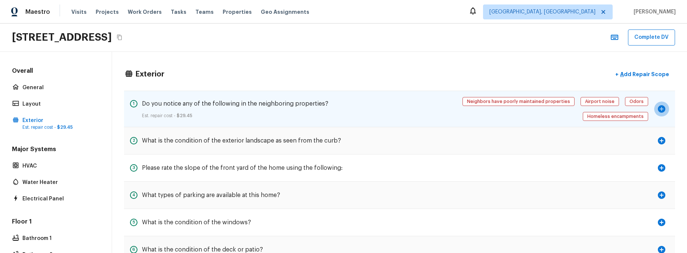
click at [663, 108] on icon "button" at bounding box center [661, 108] width 7 height 7
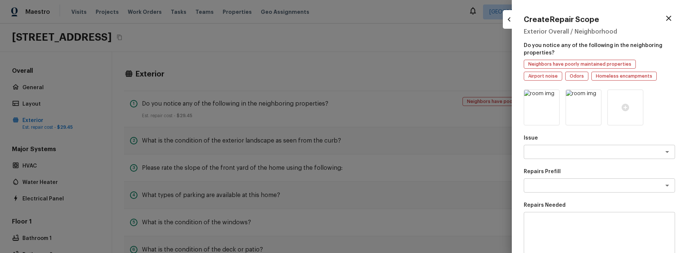
click at [433, 65] on div at bounding box center [343, 126] width 687 height 253
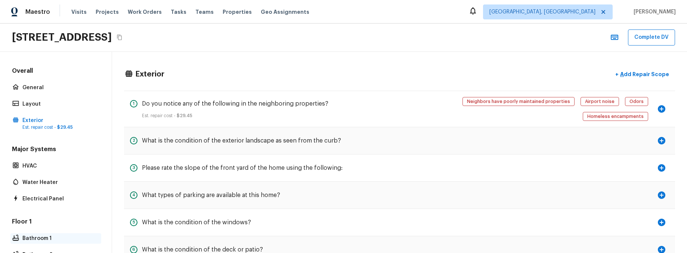
click at [41, 241] on p "Bathroom 1" at bounding box center [59, 238] width 74 height 7
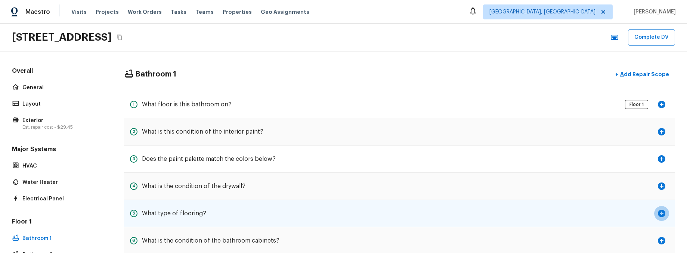
click at [662, 213] on icon "button" at bounding box center [661, 213] width 9 height 9
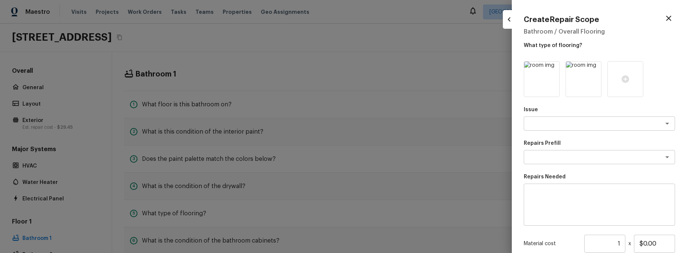
click at [469, 83] on div at bounding box center [343, 126] width 687 height 253
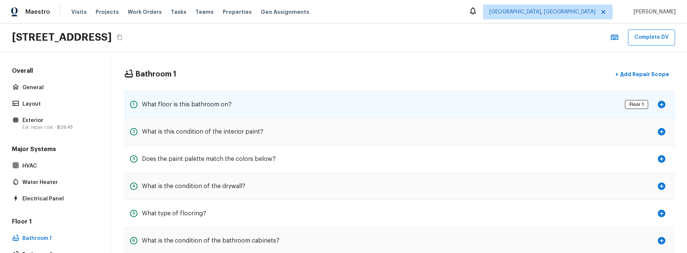
click at [659, 102] on icon "button" at bounding box center [661, 104] width 7 height 7
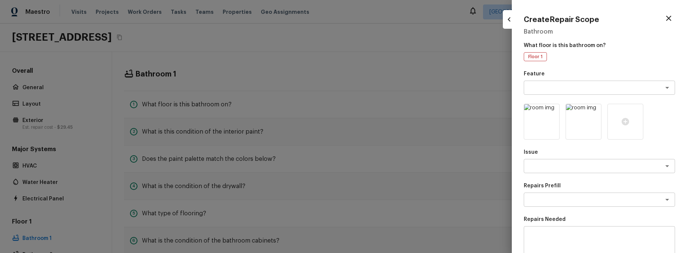
click at [442, 67] on div at bounding box center [343, 126] width 687 height 253
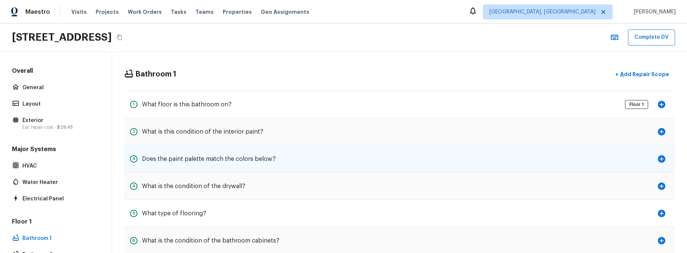
click at [661, 155] on icon "button" at bounding box center [661, 159] width 9 height 9
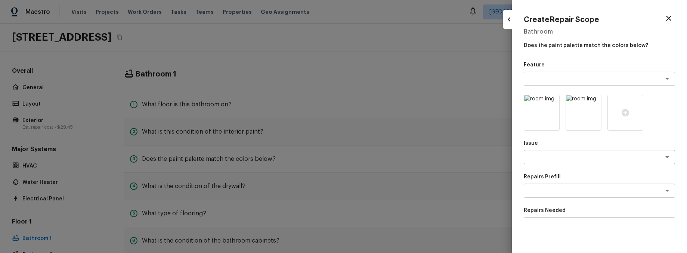
drag, startPoint x: 435, startPoint y: 42, endPoint x: 439, endPoint y: 46, distance: 5.0
click at [435, 42] on div at bounding box center [343, 126] width 687 height 253
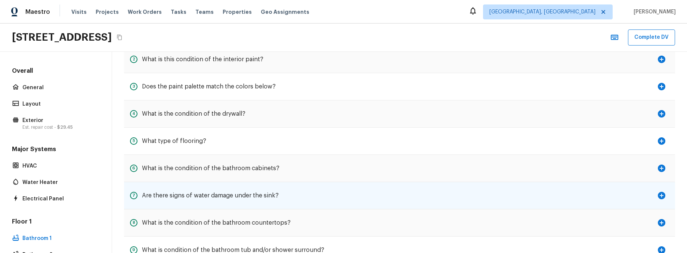
scroll to position [126, 0]
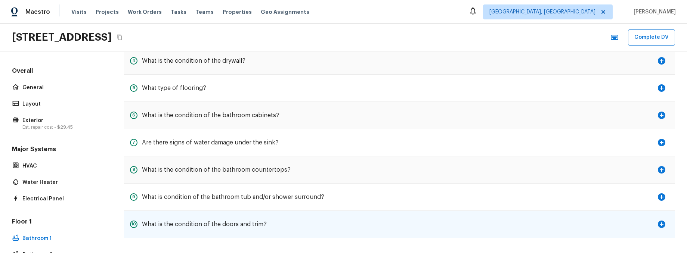
click at [660, 226] on icon "button" at bounding box center [661, 224] width 7 height 7
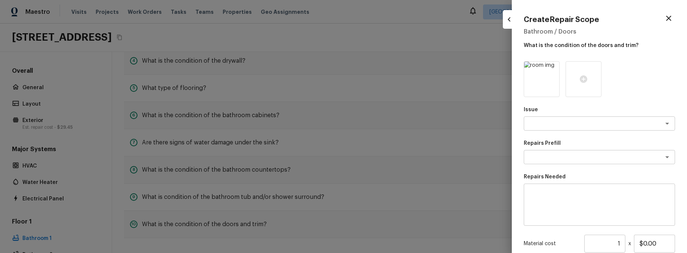
click at [437, 81] on div at bounding box center [343, 126] width 687 height 253
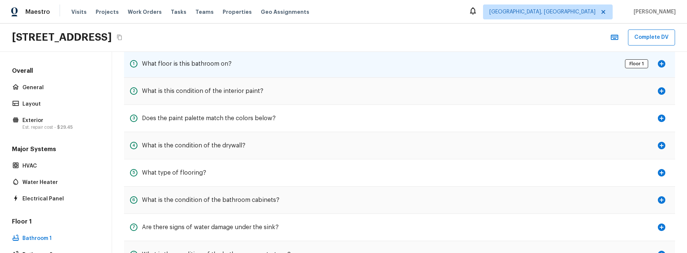
scroll to position [0, 0]
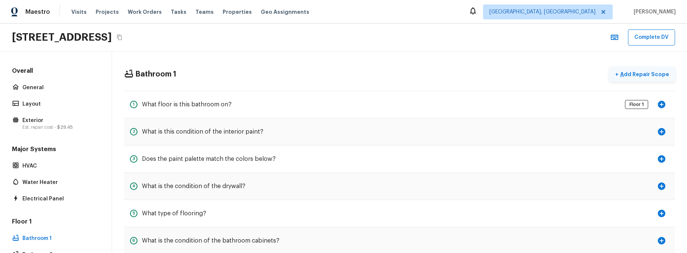
click at [653, 78] on button "+ Add Repair Scope" at bounding box center [643, 74] width 66 height 15
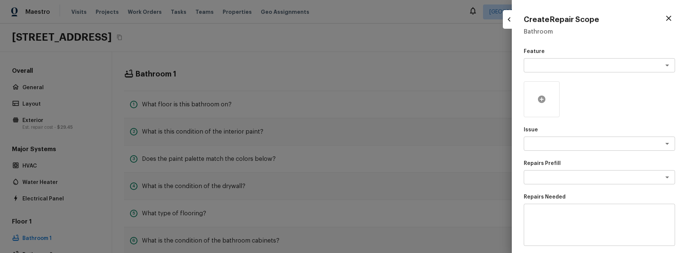
click at [541, 96] on icon at bounding box center [541, 99] width 7 height 7
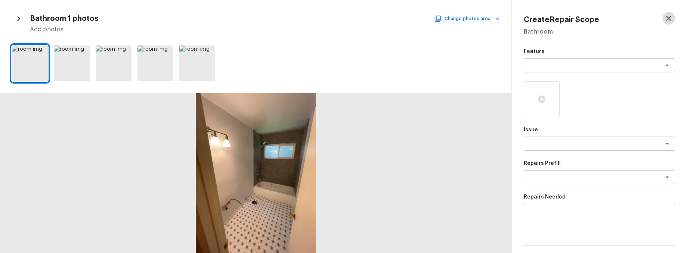
click at [671, 17] on icon "button" at bounding box center [669, 18] width 9 height 9
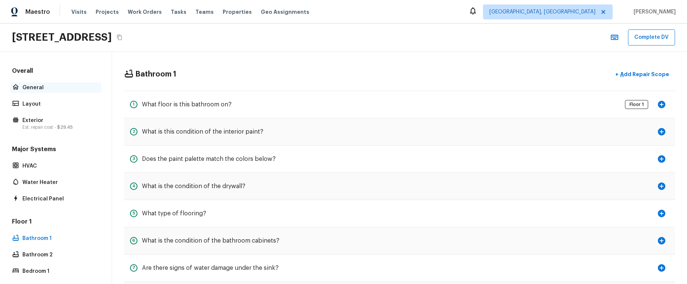
click at [41, 90] on p "General" at bounding box center [59, 87] width 74 height 7
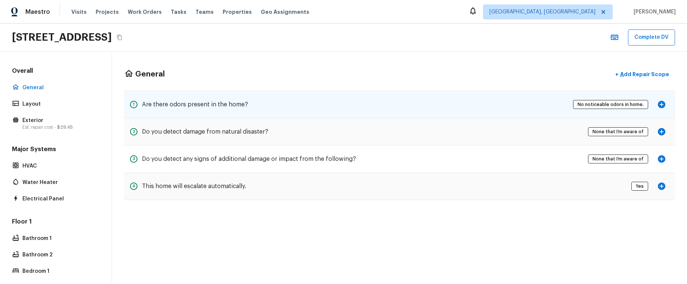
click at [665, 104] on icon "button" at bounding box center [661, 104] width 7 height 7
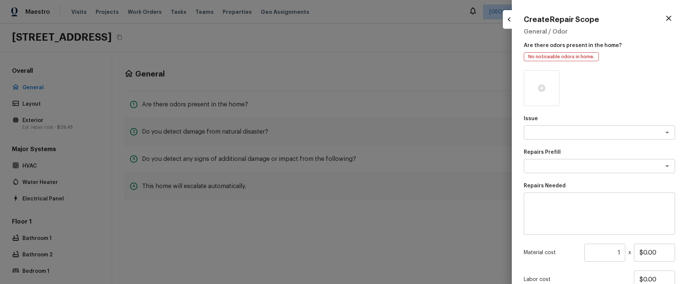
click at [427, 55] on div at bounding box center [343, 142] width 687 height 284
